Goal: Navigation & Orientation: Understand site structure

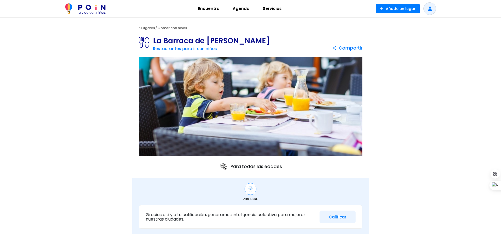
click at [211, 8] on span "Encuentra" at bounding box center [209, 8] width 26 height 8
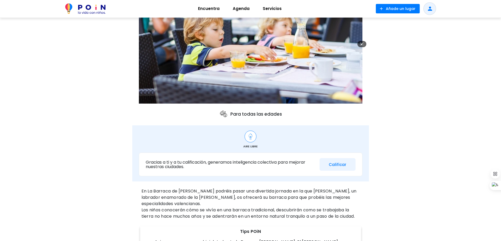
scroll to position [105, 0]
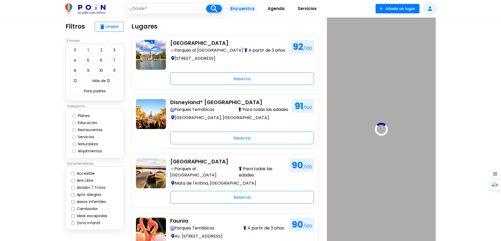
click at [278, 9] on span "Agenda" at bounding box center [276, 8] width 22 height 8
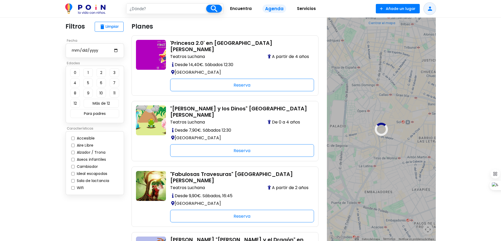
click at [311, 9] on span "Servicios" at bounding box center [306, 8] width 24 height 8
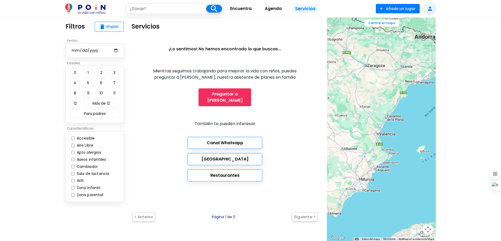
click at [378, 136] on div at bounding box center [381, 130] width 109 height 224
